Goal: Task Accomplishment & Management: Use online tool/utility

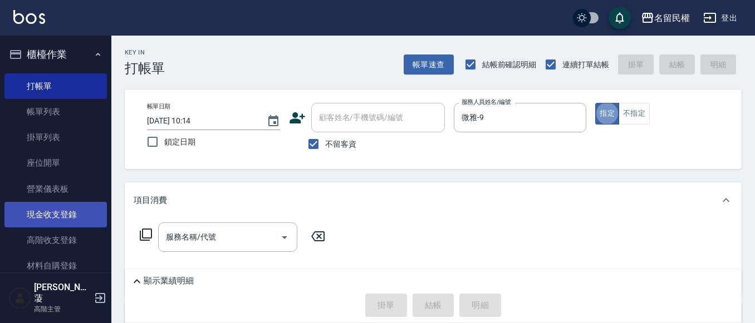
type button "true"
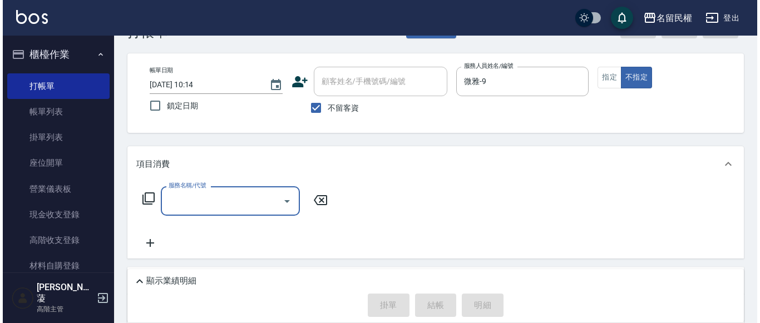
scroll to position [56, 0]
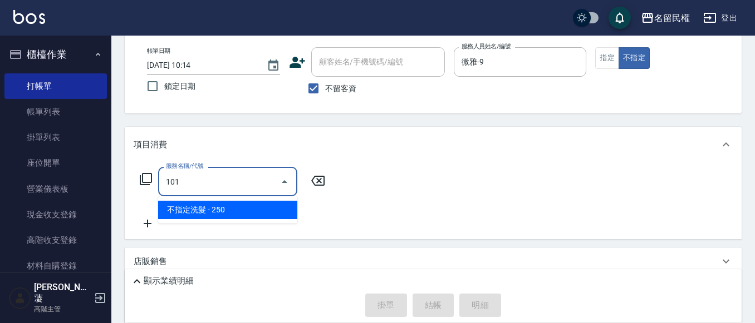
type input "不指定洗髮(101)"
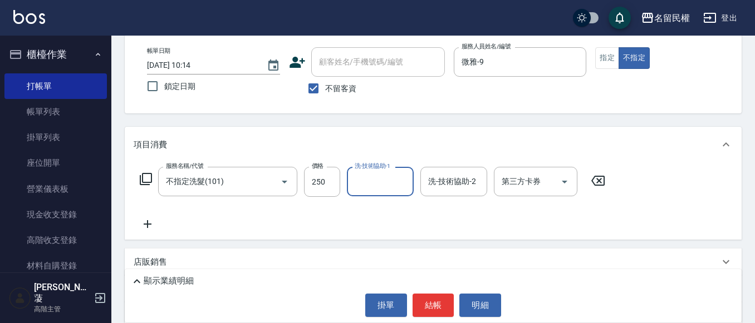
click at [298, 184] on div "服務名稱/代號 不指定洗髮(101) 服務名稱/代號 價格 250 價格 洗-技術協助-1 洗-技術協助-1 洗-技術協助-2 洗-技術協助-2 第三方卡券 …" at bounding box center [373, 182] width 478 height 30
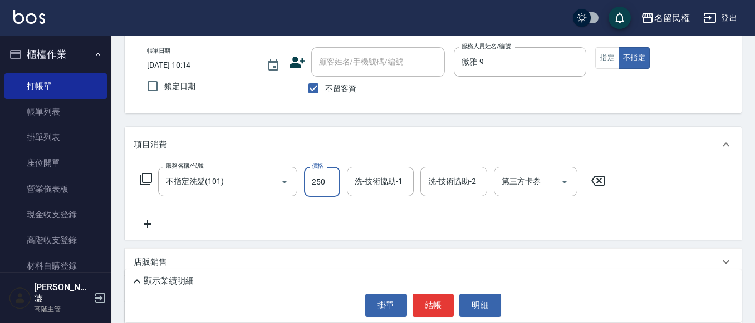
click at [306, 184] on input "250" at bounding box center [322, 182] width 36 height 30
type input "300"
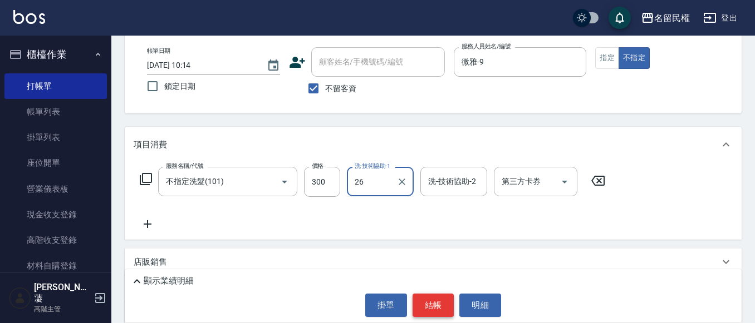
type input "沅莘-26"
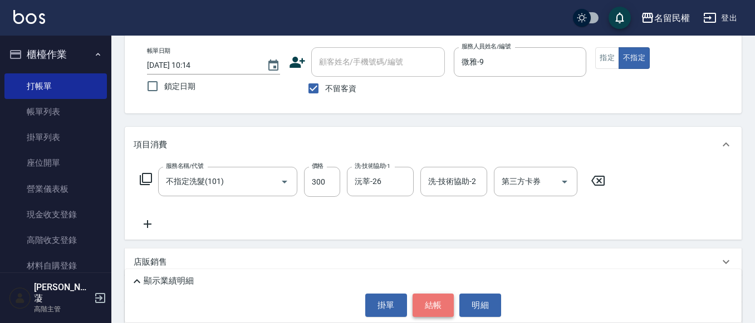
click at [431, 299] on button "結帳" at bounding box center [433, 305] width 42 height 23
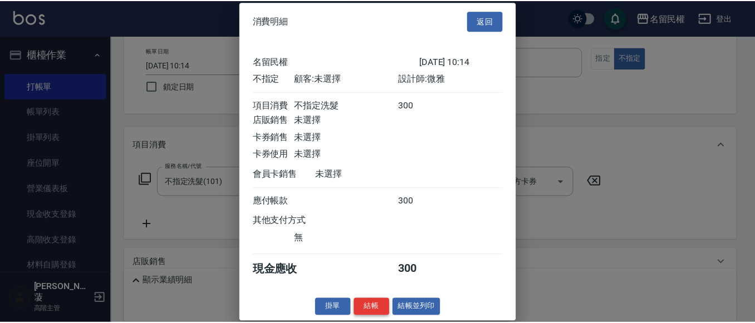
scroll to position [14, 0]
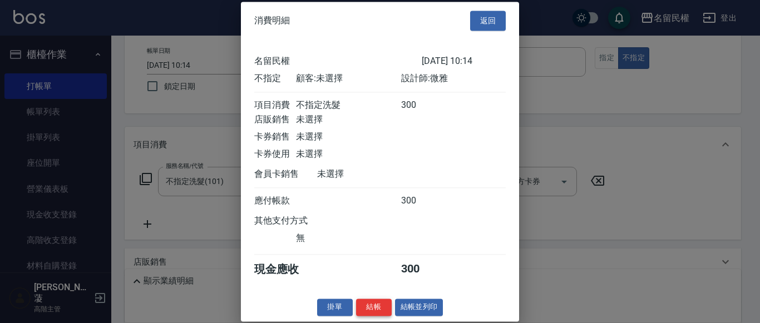
click at [369, 309] on button "結帳" at bounding box center [374, 307] width 36 height 17
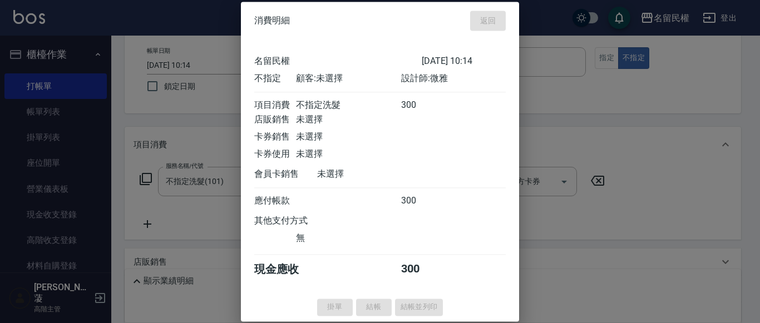
type input "[DATE] 11:04"
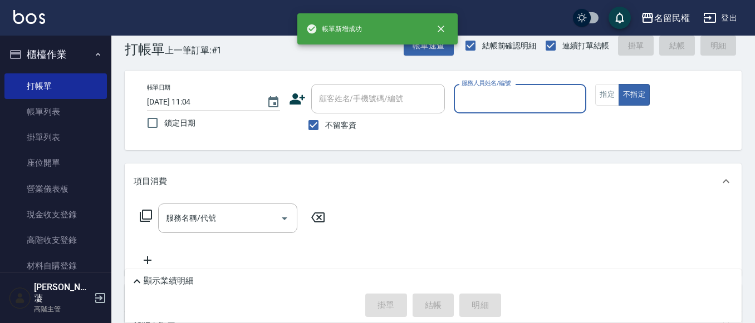
scroll to position [0, 0]
